Goal: Information Seeking & Learning: Understand process/instructions

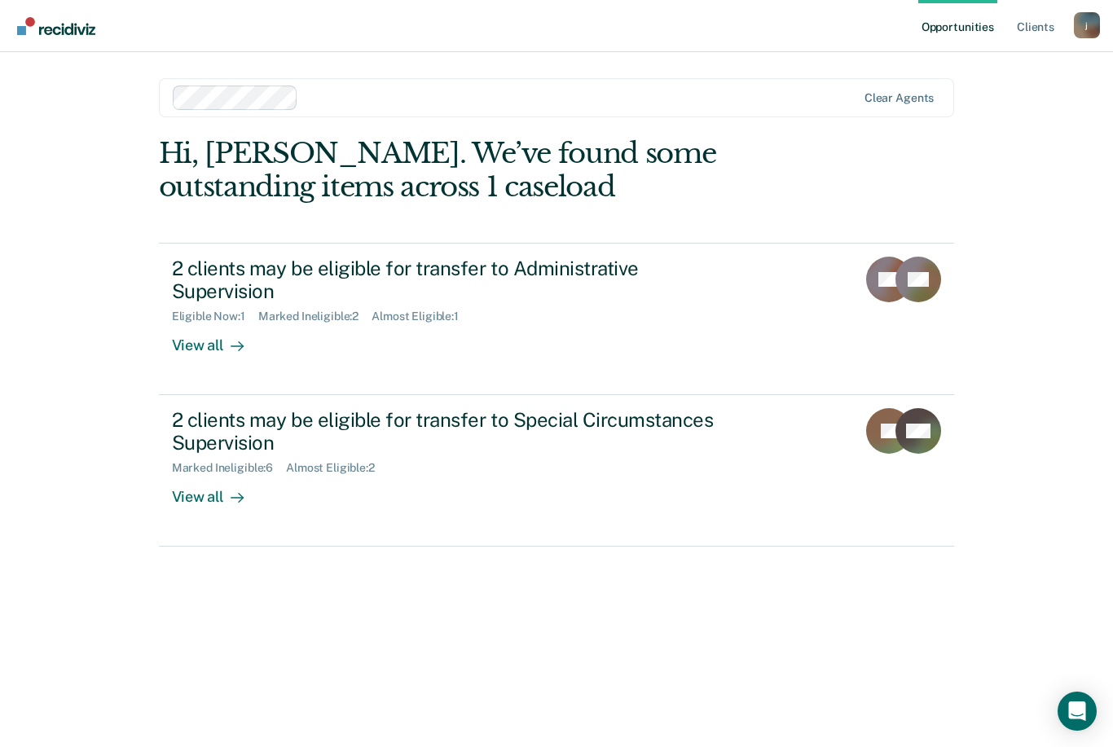
click at [557, 303] on div "Eligible Now : 1 Marked Ineligible : 2 Almost Eligible : 1" at bounding box center [458, 313] width 572 height 20
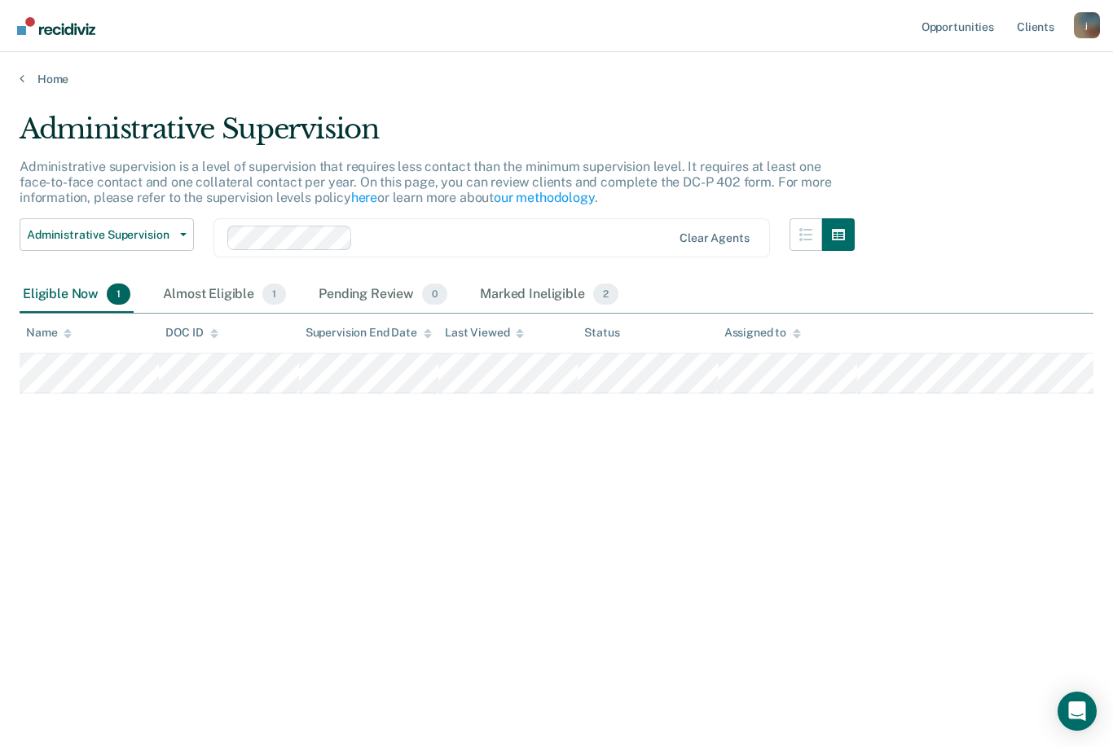
click at [221, 295] on div "Almost Eligible 1" at bounding box center [225, 295] width 130 height 36
click at [367, 296] on div "Pending Review 0" at bounding box center [382, 295] width 135 height 36
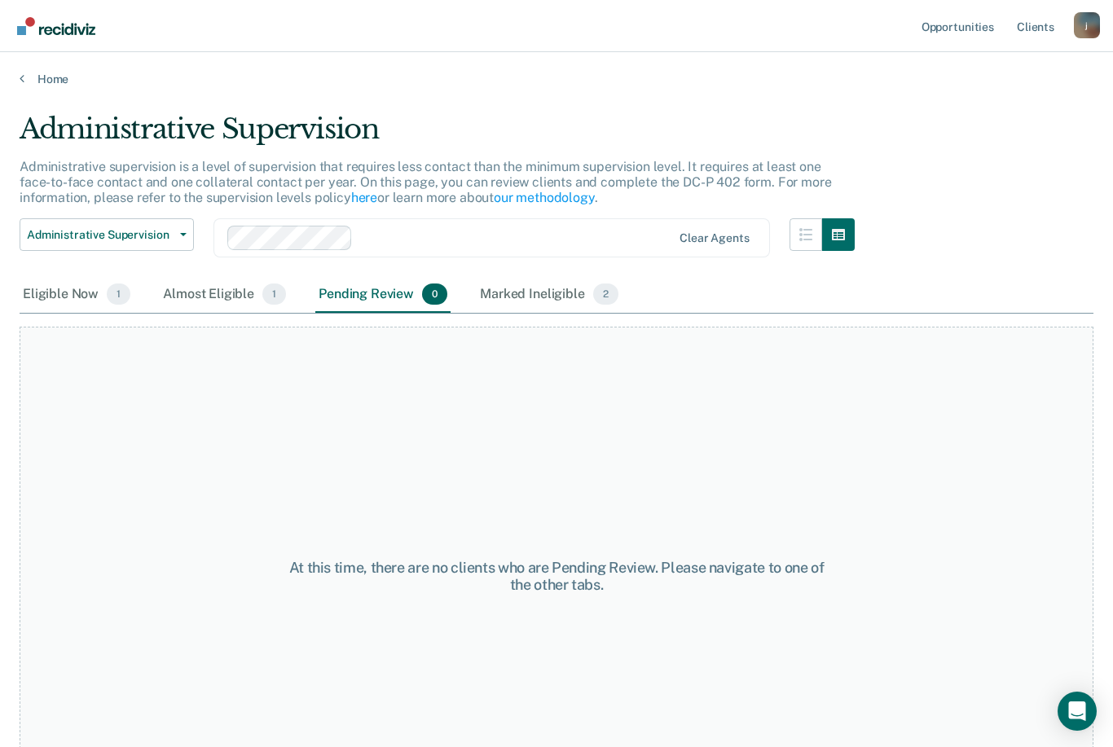
click at [81, 303] on div "Eligible Now 1" at bounding box center [77, 295] width 114 height 36
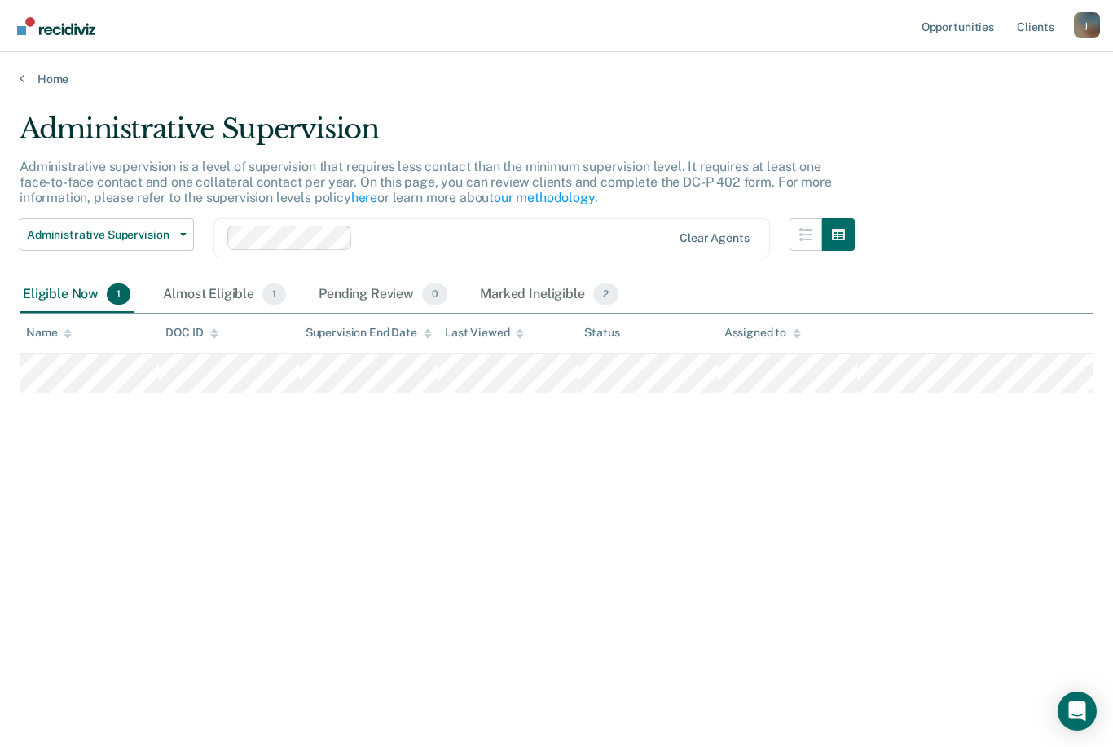
click at [48, 85] on link "Home" at bounding box center [557, 79] width 1074 height 15
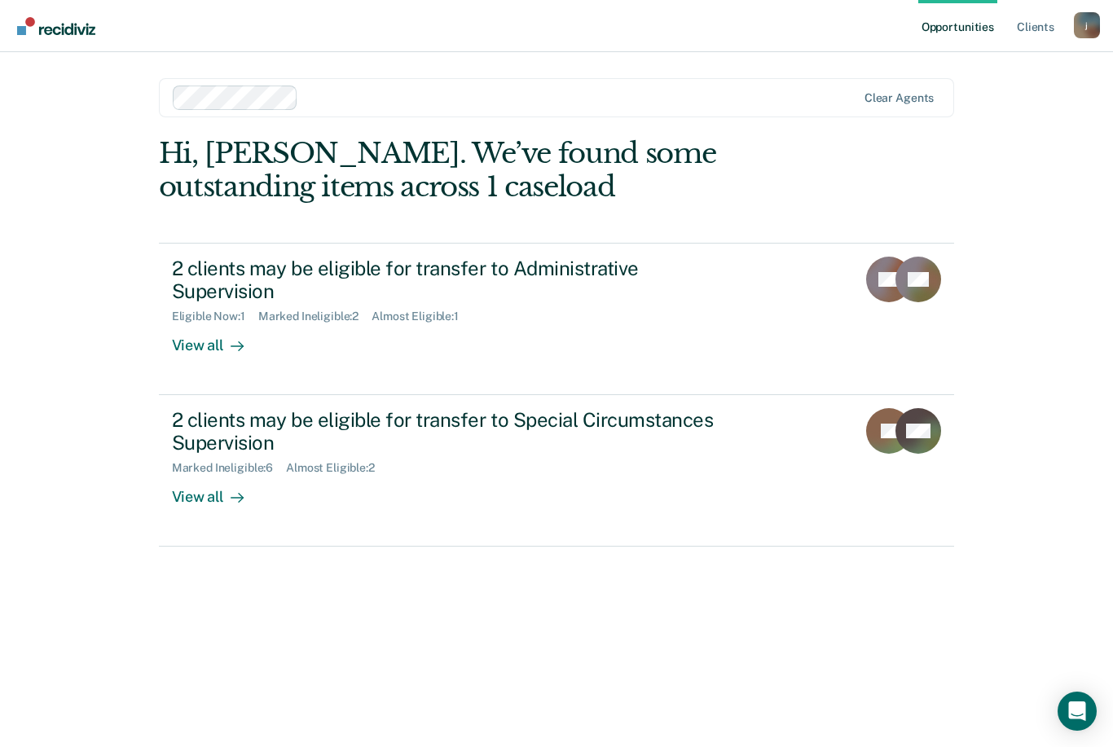
click at [502, 422] on div "2 clients may be eligible for transfer to Special Circumstances Supervision" at bounding box center [458, 431] width 572 height 47
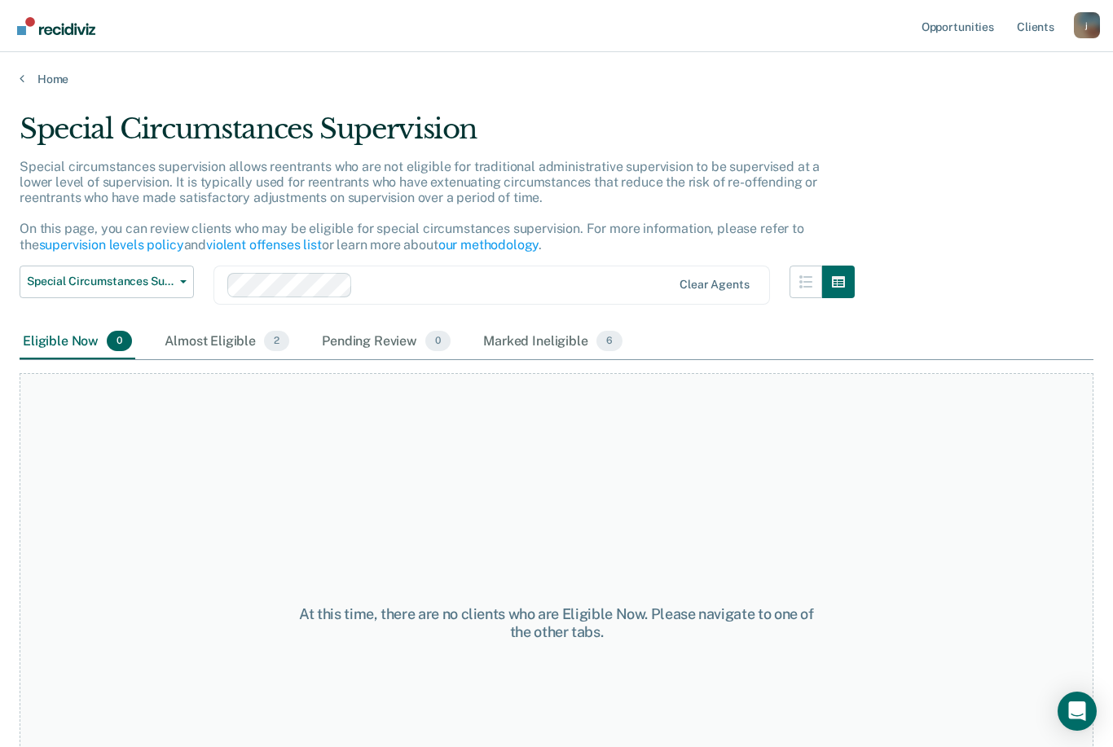
click at [231, 349] on div "Almost Eligible 2" at bounding box center [226, 342] width 131 height 36
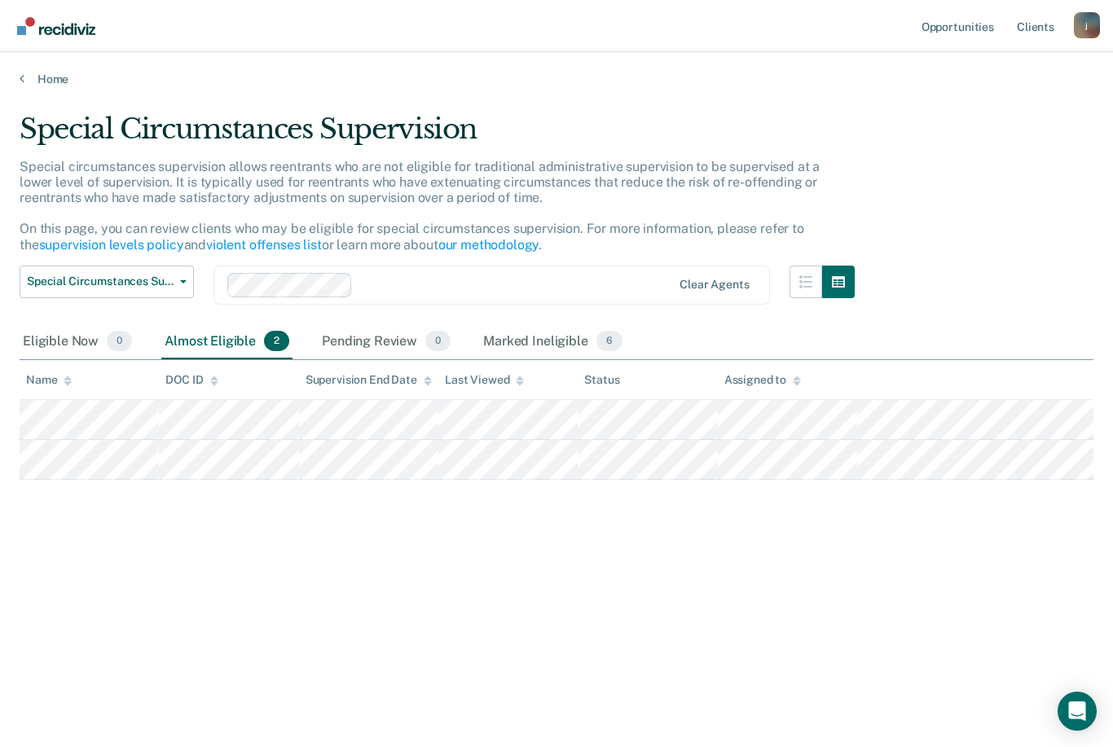
click at [534, 338] on div "Marked Ineligible 6" at bounding box center [553, 342] width 146 height 36
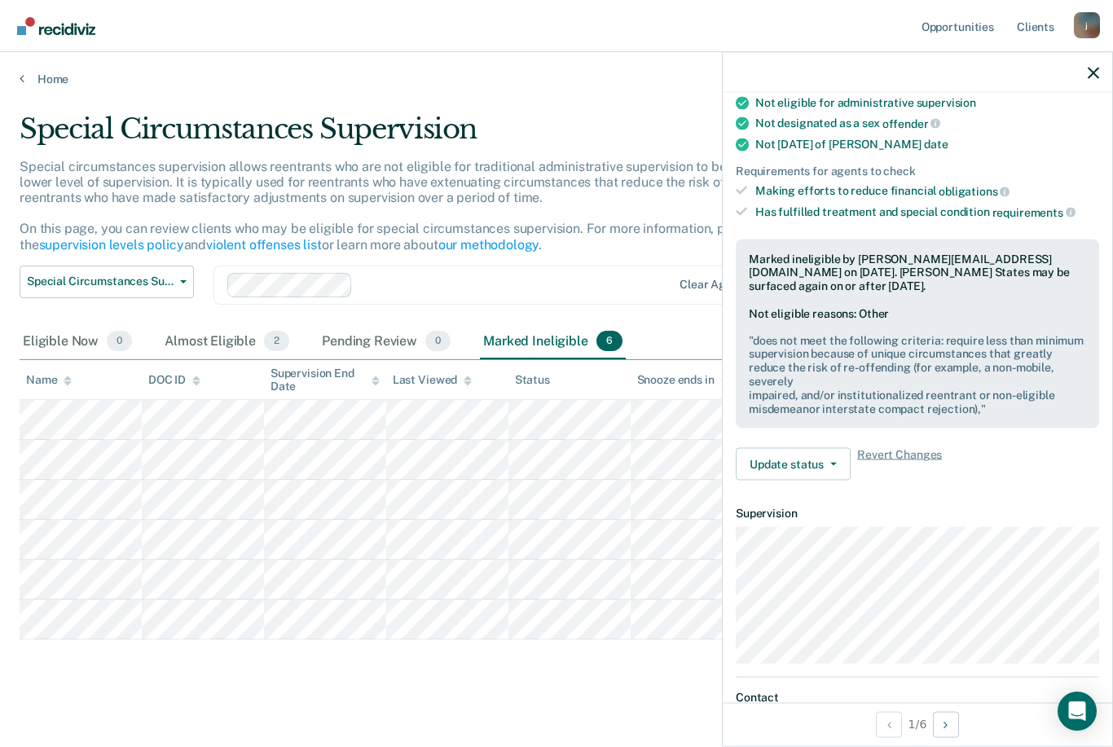
scroll to position [204, 0]
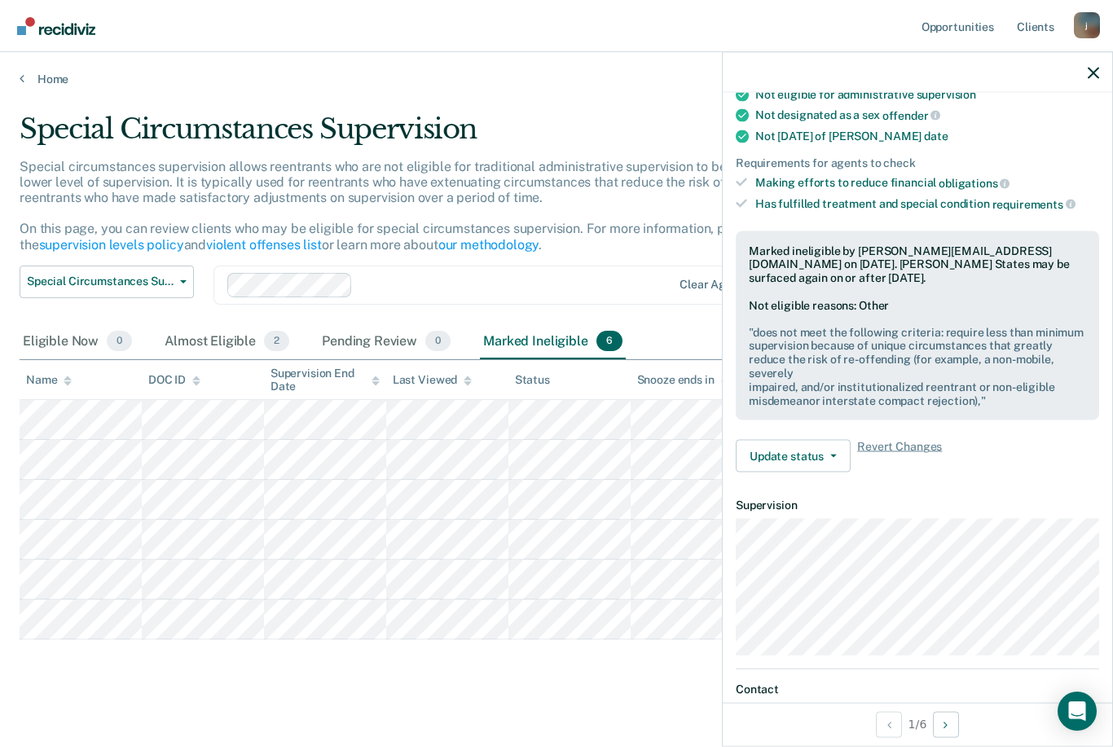
click at [512, 184] on p "Special circumstances supervision allows reentrants who are not eligible for tr…" at bounding box center [420, 206] width 800 height 94
click at [588, 238] on div "Special circumstances supervision allows reentrants who are not eligible for tr…" at bounding box center [437, 212] width 835 height 107
click at [118, 238] on link "supervision levels policy" at bounding box center [111, 244] width 145 height 15
click at [486, 244] on link "our methodology" at bounding box center [488, 244] width 101 height 15
click at [132, 237] on link "supervision levels policy" at bounding box center [111, 244] width 145 height 15
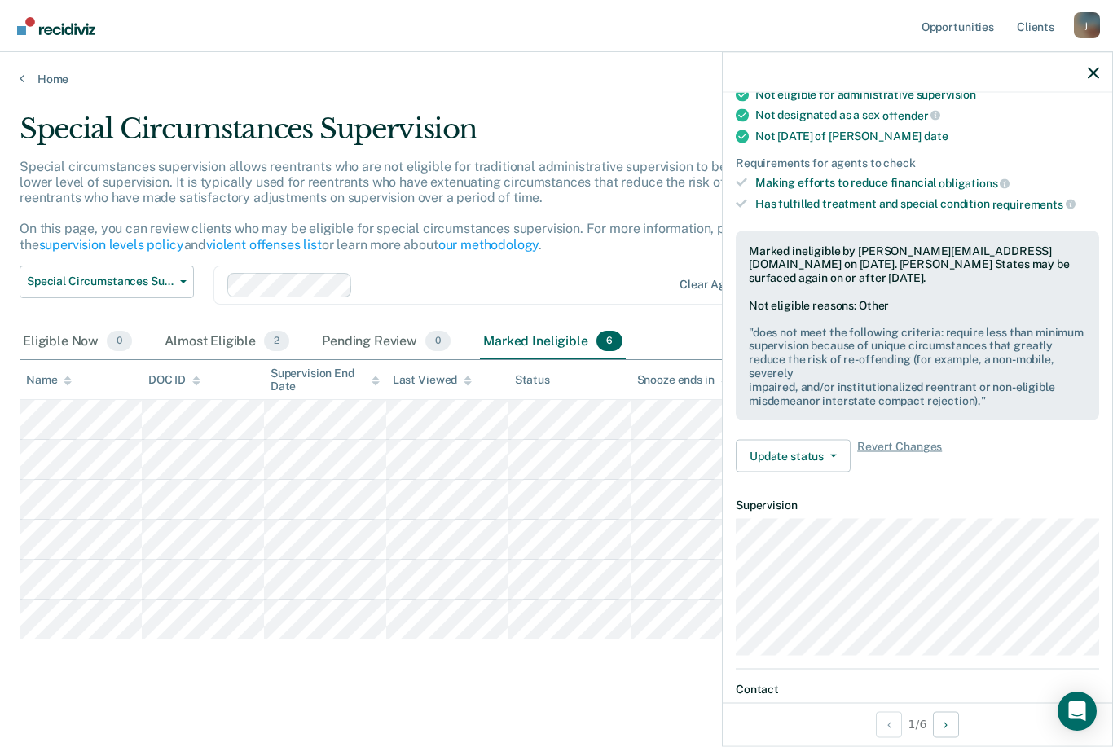
click at [986, 1] on link "Opportunities" at bounding box center [957, 26] width 79 height 52
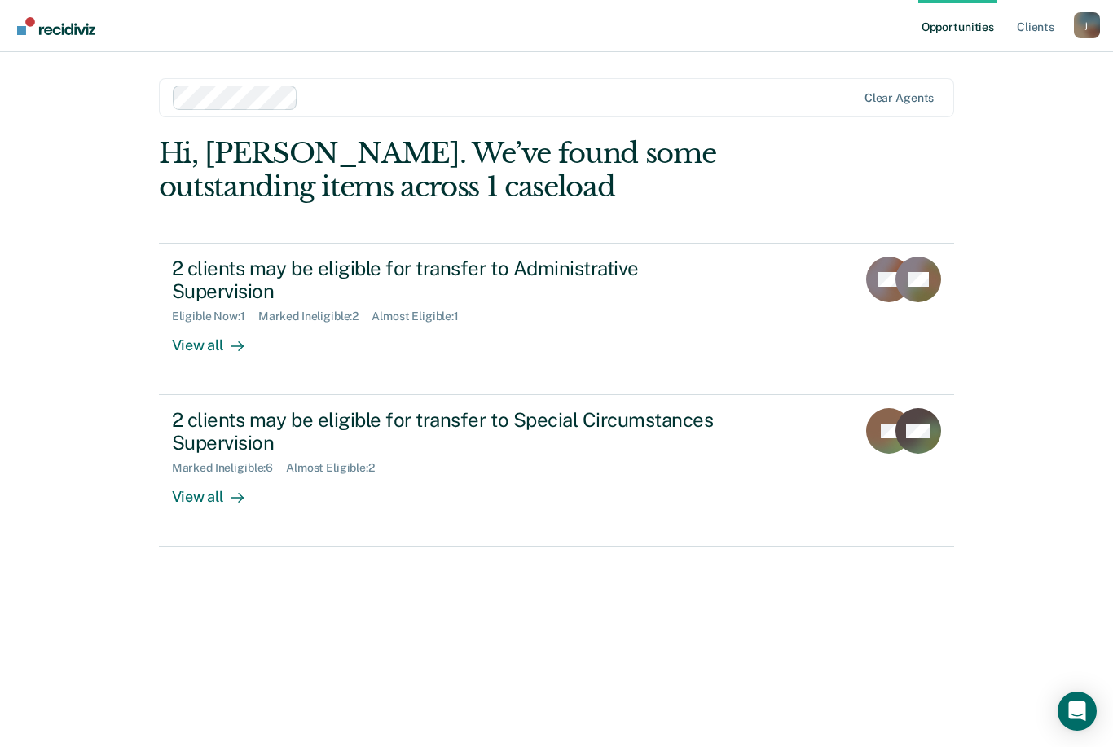
click at [599, 426] on div "2 clients may be eligible for transfer to Special Circumstances Supervision" at bounding box center [458, 431] width 572 height 47
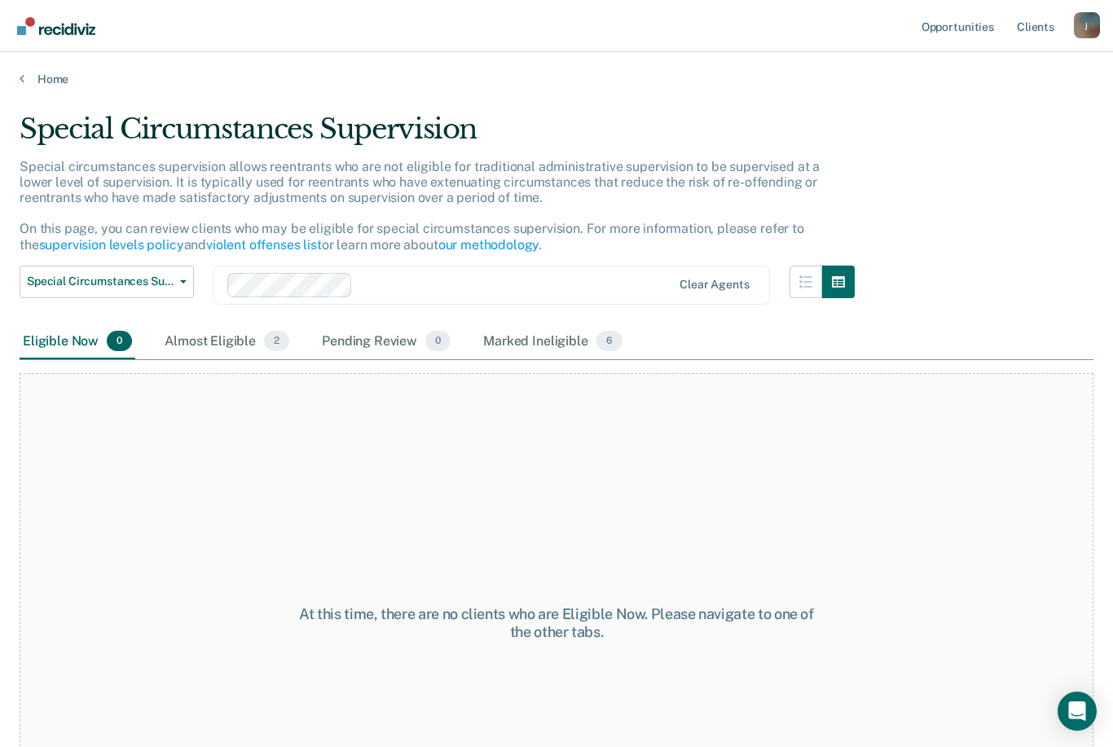
click at [560, 349] on div "Marked Ineligible 6" at bounding box center [553, 342] width 146 height 36
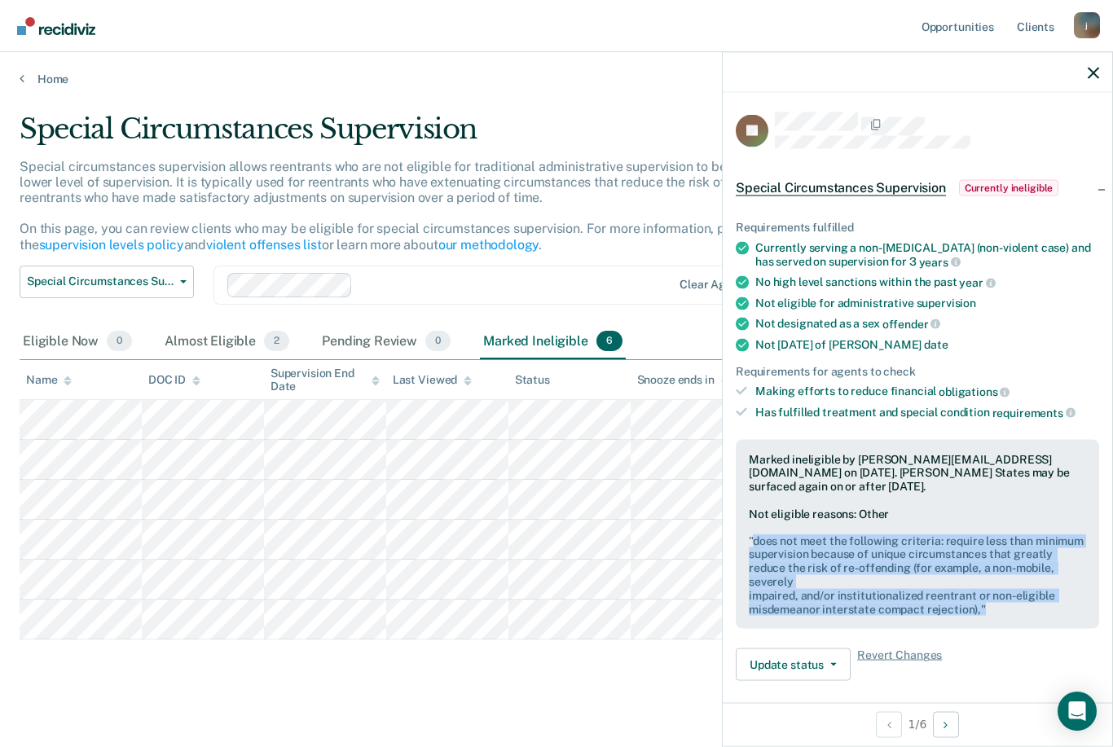
click at [1044, 337] on div "Not [DATE] of max date" at bounding box center [927, 344] width 344 height 14
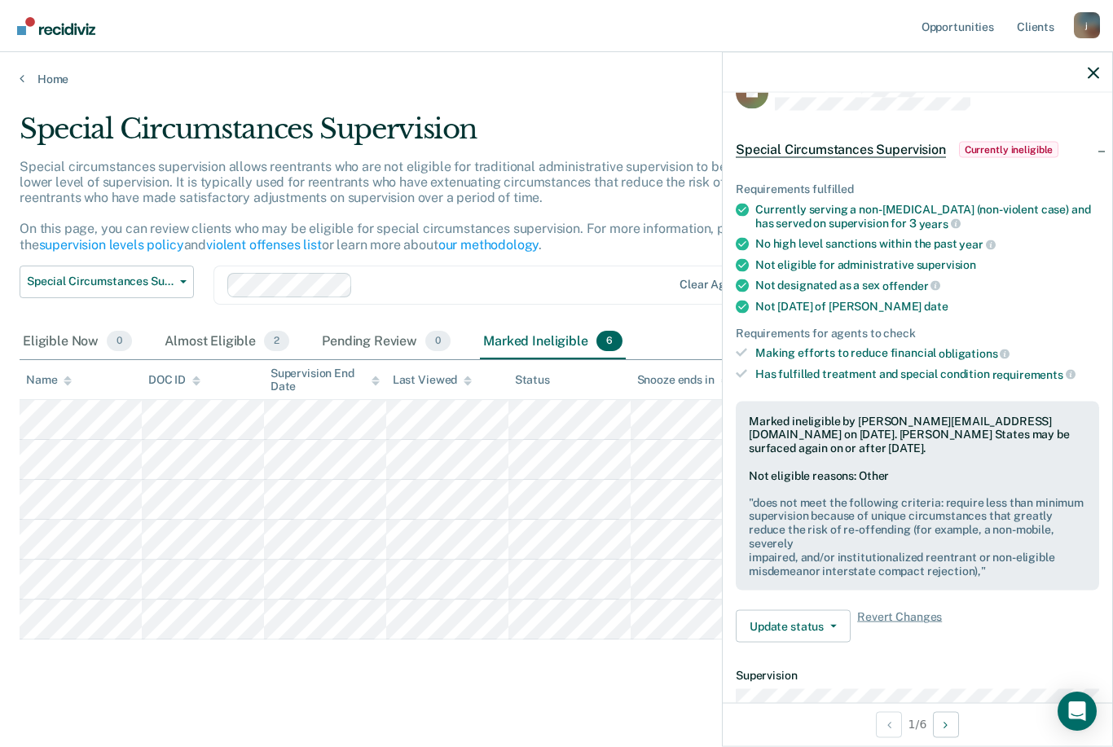
scroll to position [42, 0]
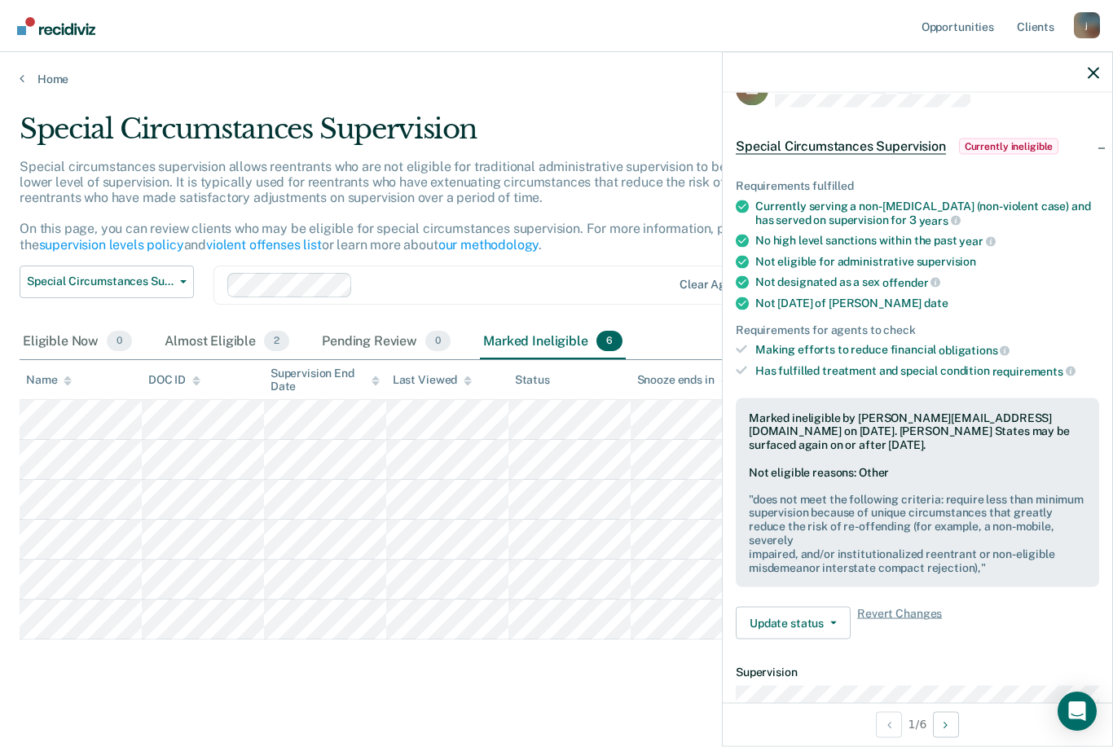
click at [109, 246] on link "supervision levels policy" at bounding box center [111, 244] width 145 height 15
